Goal: Navigation & Orientation: Find specific page/section

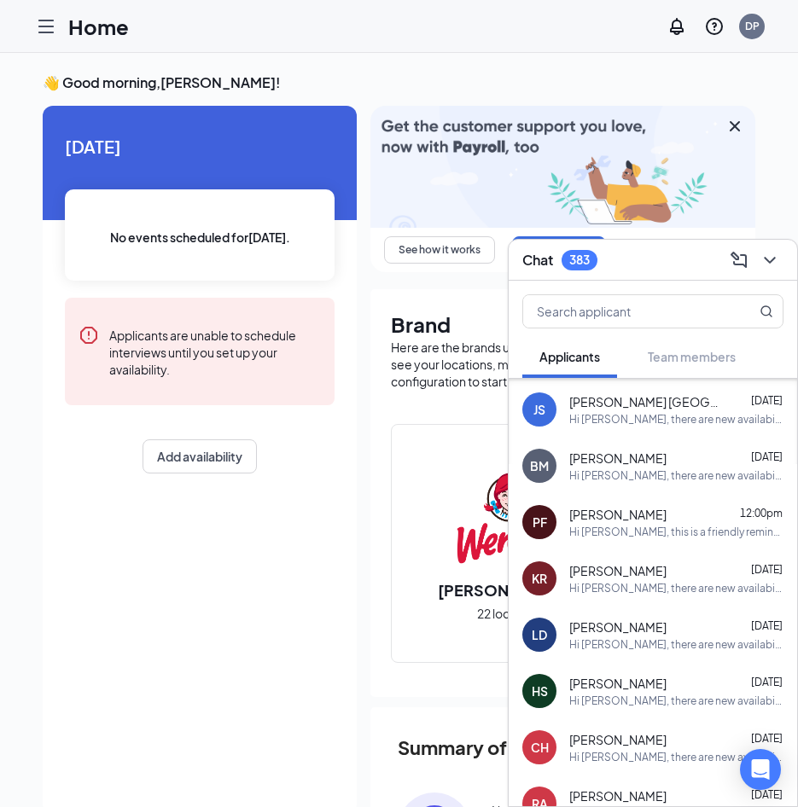
scroll to position [2166, 0]
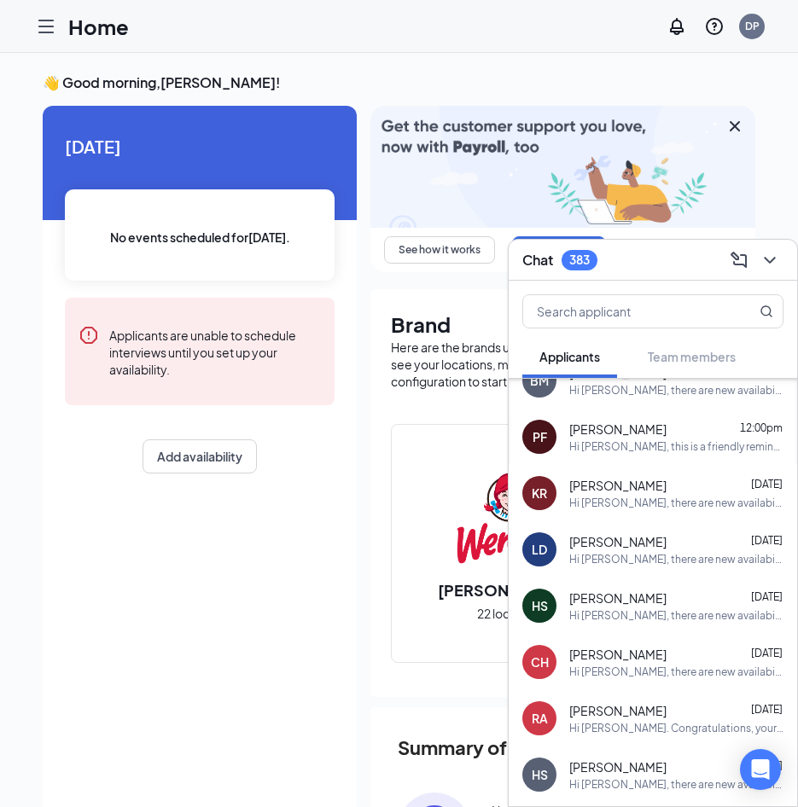
click at [52, 27] on icon "Hamburger" at bounding box center [46, 26] width 20 height 20
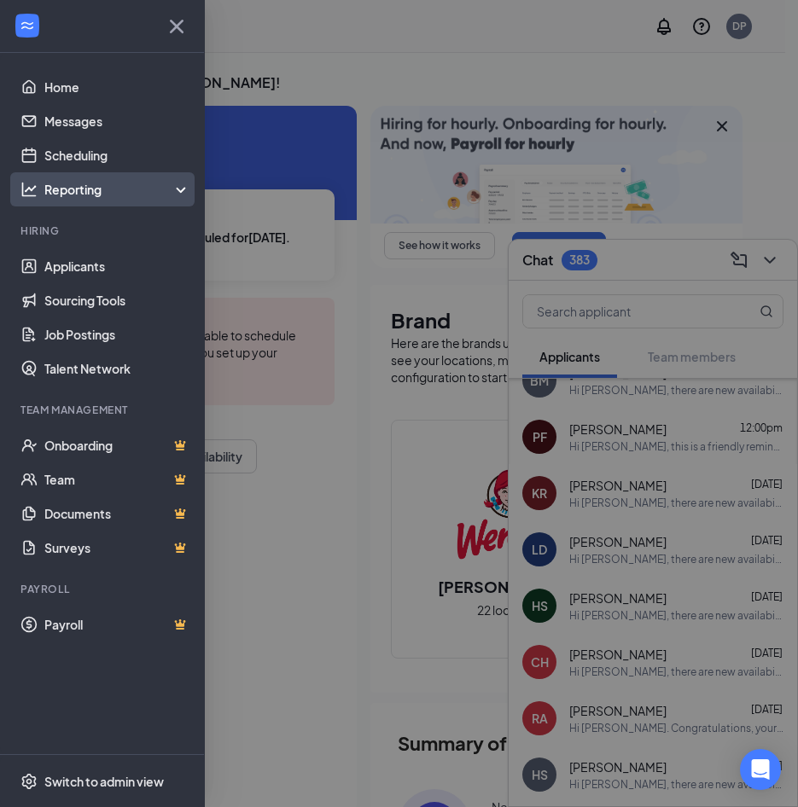
click at [101, 196] on div "Reporting" at bounding box center [117, 189] width 147 height 17
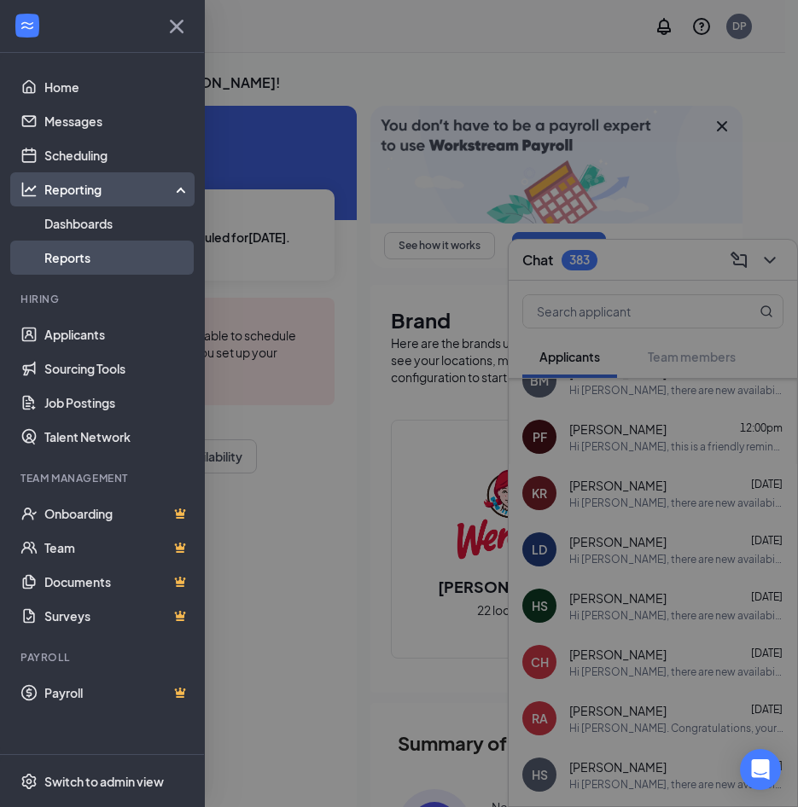
click at [96, 256] on link "Reports" at bounding box center [117, 258] width 146 height 34
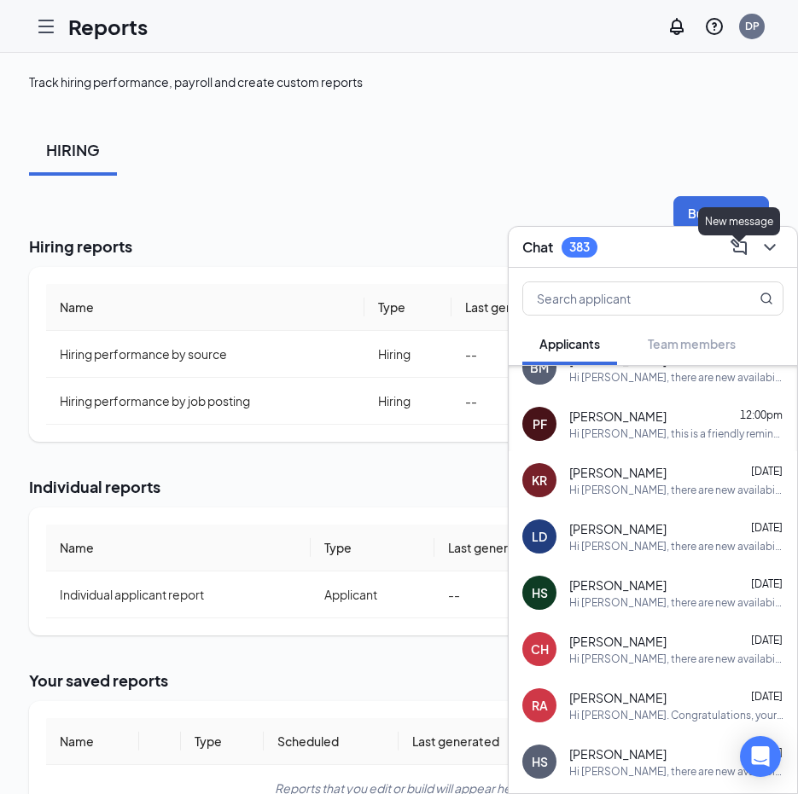
click at [777, 266] on div "Chat 383" at bounding box center [653, 247] width 288 height 41
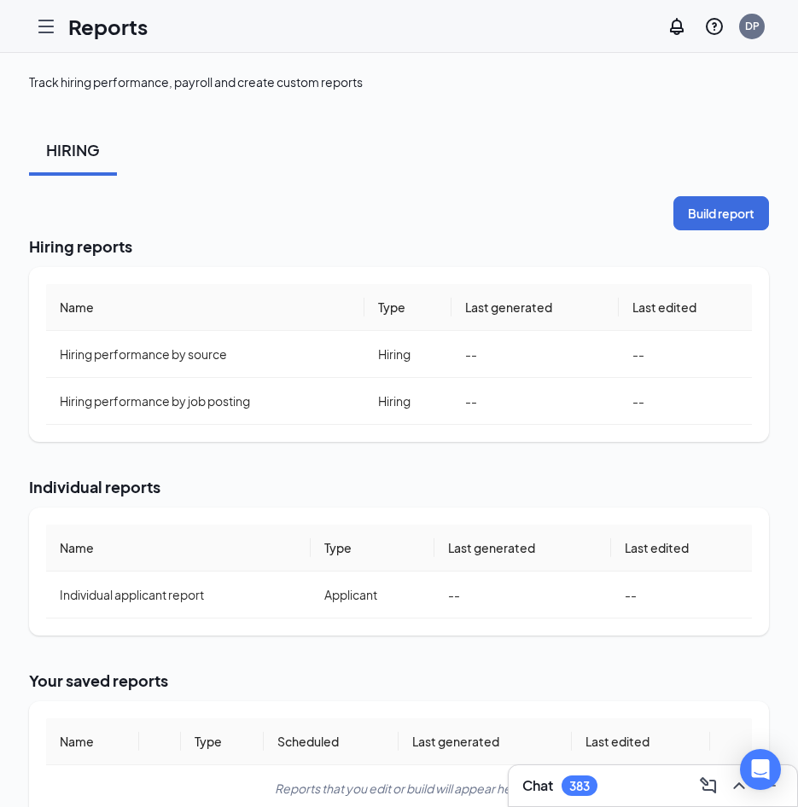
click at [15, 31] on div "Reports DP" at bounding box center [399, 26] width 798 height 53
click at [44, 26] on icon "Hamburger" at bounding box center [46, 26] width 14 height 12
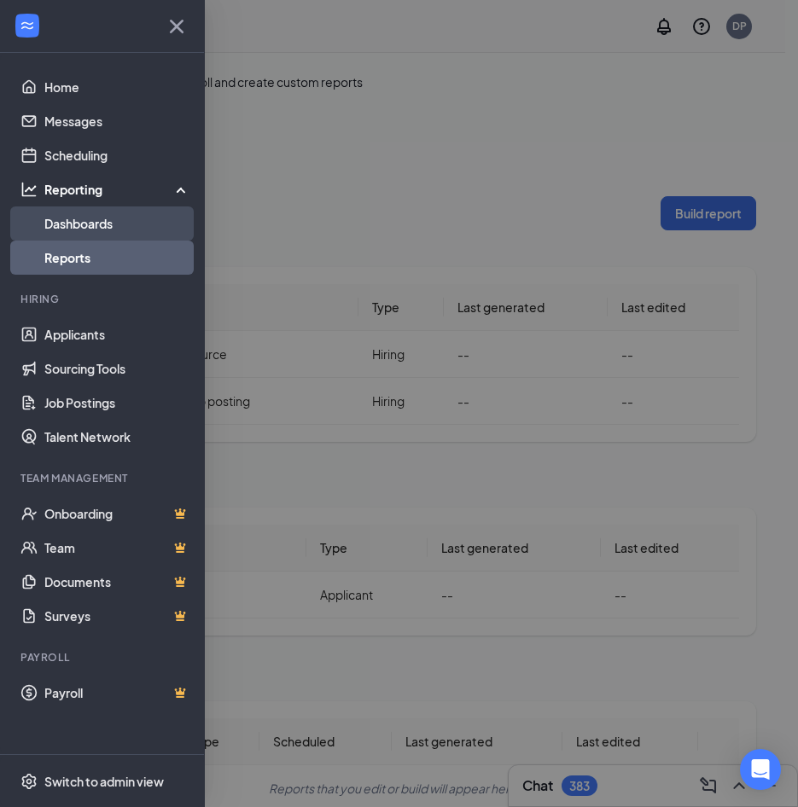
click at [90, 220] on link "Dashboards" at bounding box center [117, 223] width 146 height 34
